Goal: Transaction & Acquisition: Purchase product/service

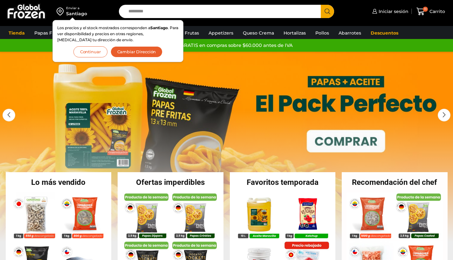
click at [100, 51] on button "Continuar" at bounding box center [90, 51] width 34 height 11
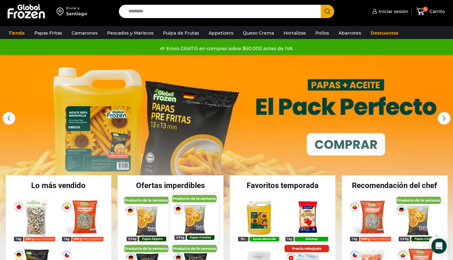
scroll to position [57, 0]
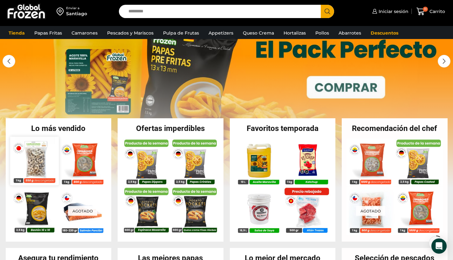
click at [40, 162] on img at bounding box center [34, 161] width 48 height 48
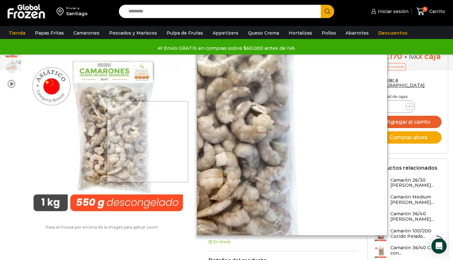
scroll to position [184, 0]
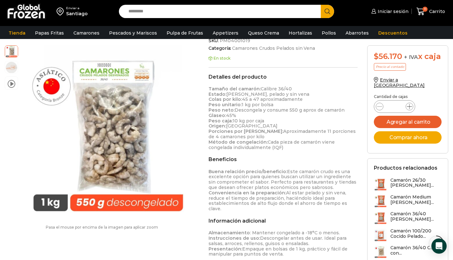
click at [409, 109] on icon at bounding box center [408, 106] width 5 height 5
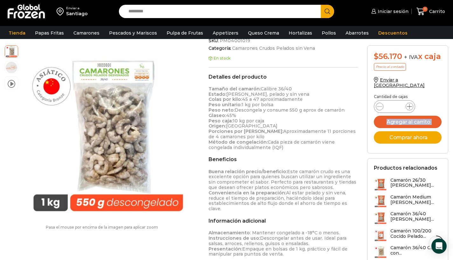
click at [409, 109] on icon at bounding box center [408, 106] width 5 height 5
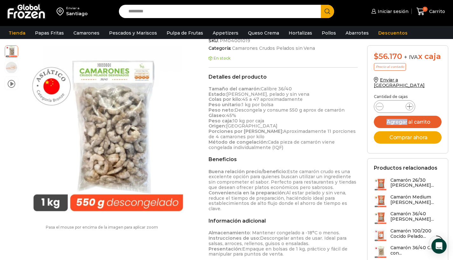
click at [409, 109] on icon at bounding box center [408, 106] width 5 height 5
type input "**"
click at [410, 124] on button "Agregar al carrito" at bounding box center [407, 122] width 68 height 12
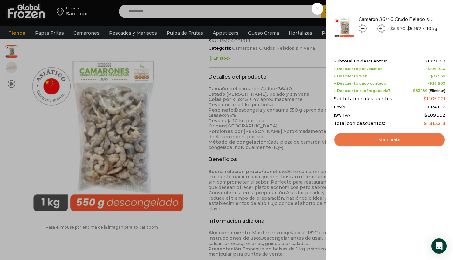
click at [385, 140] on link "Ver carrito" at bounding box center [388, 140] width 111 height 15
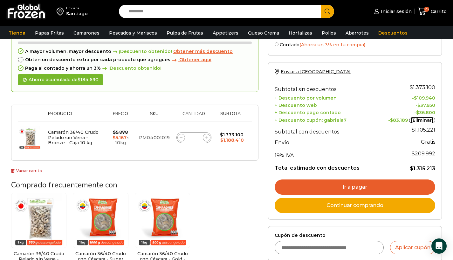
scroll to position [87, 0]
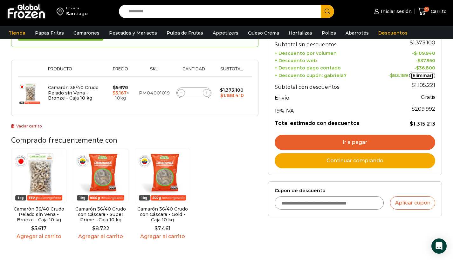
click at [305, 201] on input "Cupón de descuento" at bounding box center [328, 203] width 109 height 13
type input "*********"
click at [404, 205] on button "Aplicar cupón" at bounding box center [412, 203] width 45 height 13
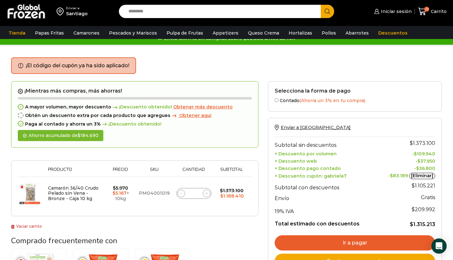
scroll to position [66, 0]
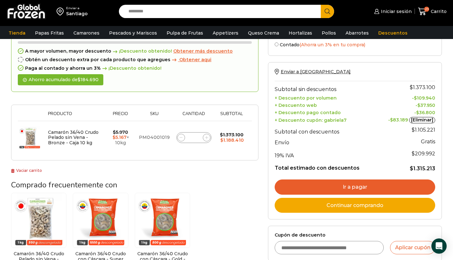
click at [344, 201] on link "Continuar comprando" at bounding box center [354, 205] width 160 height 15
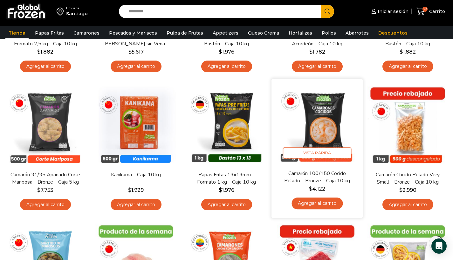
click at [319, 129] on img at bounding box center [317, 125] width 82 height 82
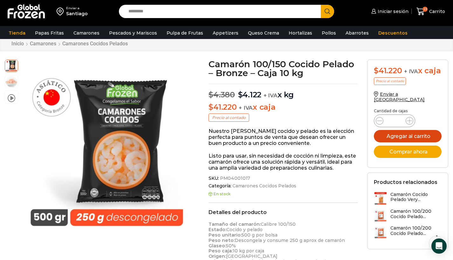
scroll to position [20, 0]
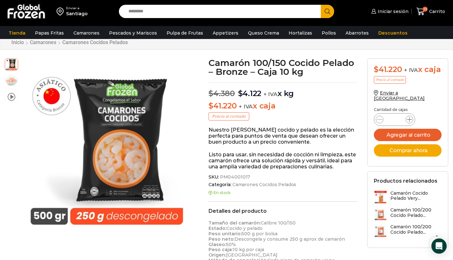
click at [410, 122] on icon at bounding box center [408, 119] width 5 height 5
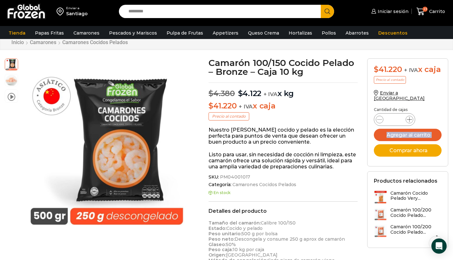
click at [410, 122] on icon at bounding box center [408, 119] width 5 height 5
type input "**"
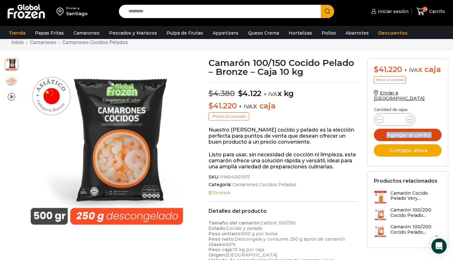
click at [418, 141] on button "Agregar al carrito" at bounding box center [407, 135] width 68 height 12
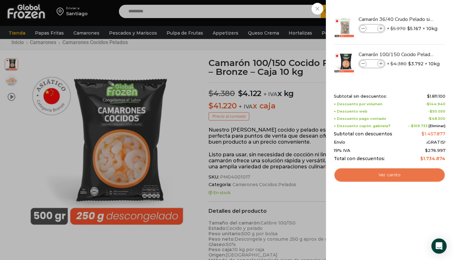
click at [405, 172] on link "Ver carrito" at bounding box center [388, 175] width 111 height 15
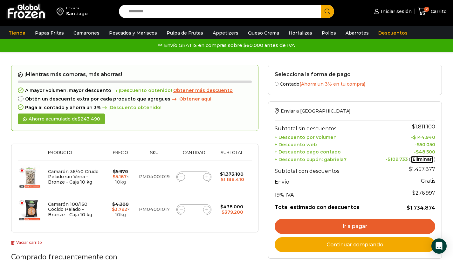
scroll to position [57, 0]
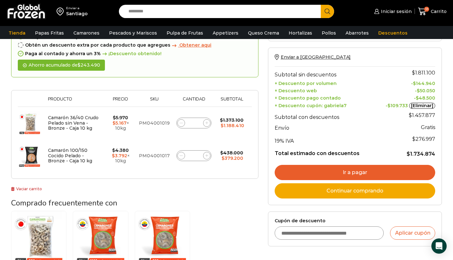
click at [338, 191] on link "Continuar comprando" at bounding box center [354, 191] width 160 height 15
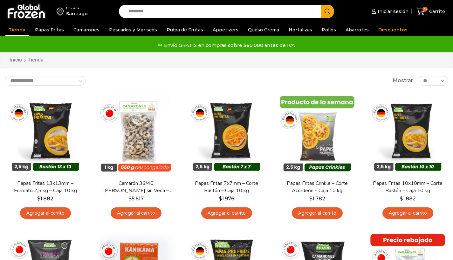
click at [136, 15] on input "Search input" at bounding box center [221, 11] width 192 height 13
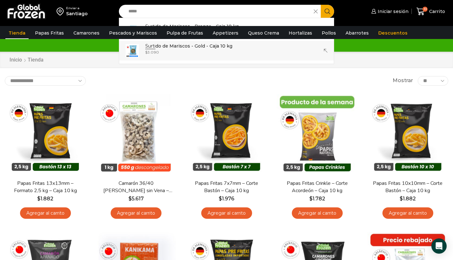
click at [183, 47] on p "Surti do de Mariscos - Gold - Caja 10 kg" at bounding box center [188, 46] width 87 height 7
type input "**********"
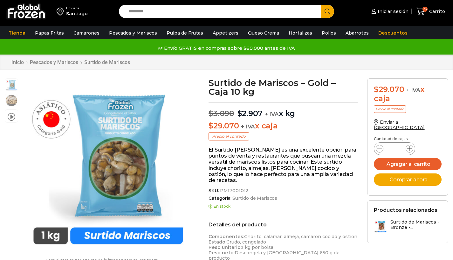
click at [408, 146] on icon at bounding box center [408, 148] width 5 height 5
type input "*"
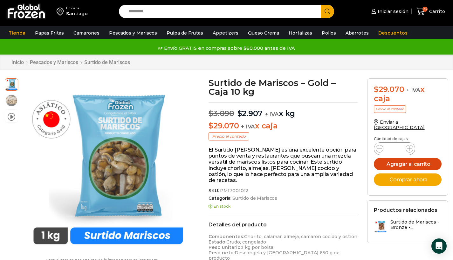
click at [410, 159] on button "Agregar al carrito" at bounding box center [407, 164] width 68 height 12
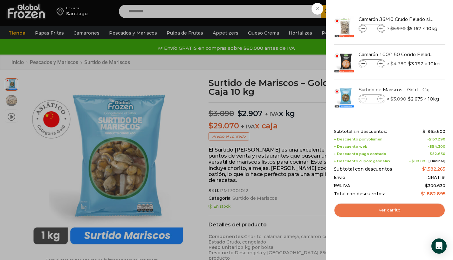
click at [394, 207] on link "Ver carrito" at bounding box center [388, 210] width 111 height 15
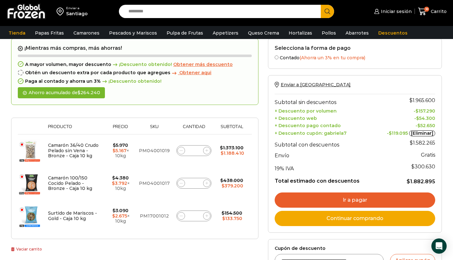
scroll to position [48, 0]
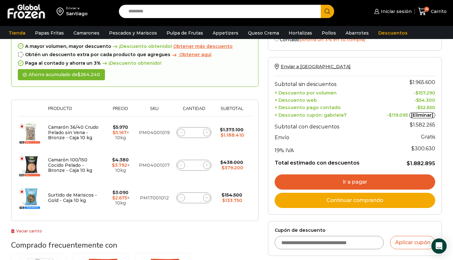
click at [354, 183] on link "Ir a pagar" at bounding box center [354, 182] width 160 height 15
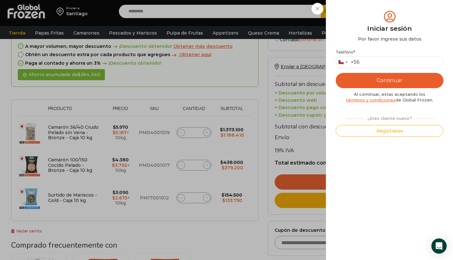
click at [372, 9] on div "Iniciar sesión Mi cuenta Login Register Iniciar sesión Por favor ingrese sus da…" at bounding box center [391, 11] width 39 height 13
